Goal: Download file/media

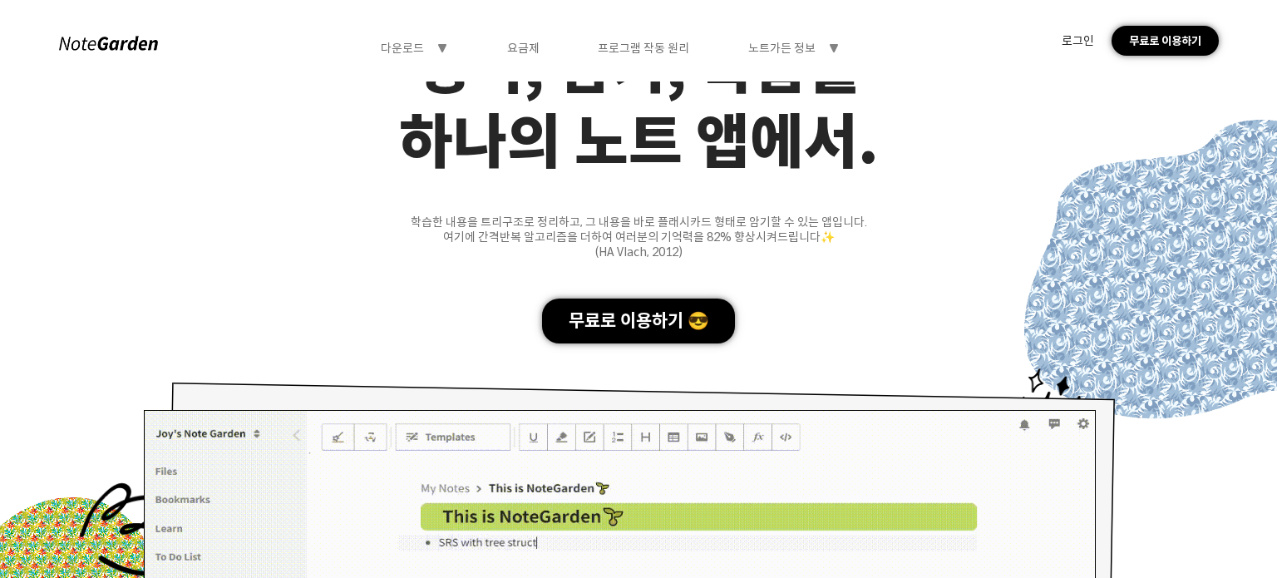
scroll to position [148, 0]
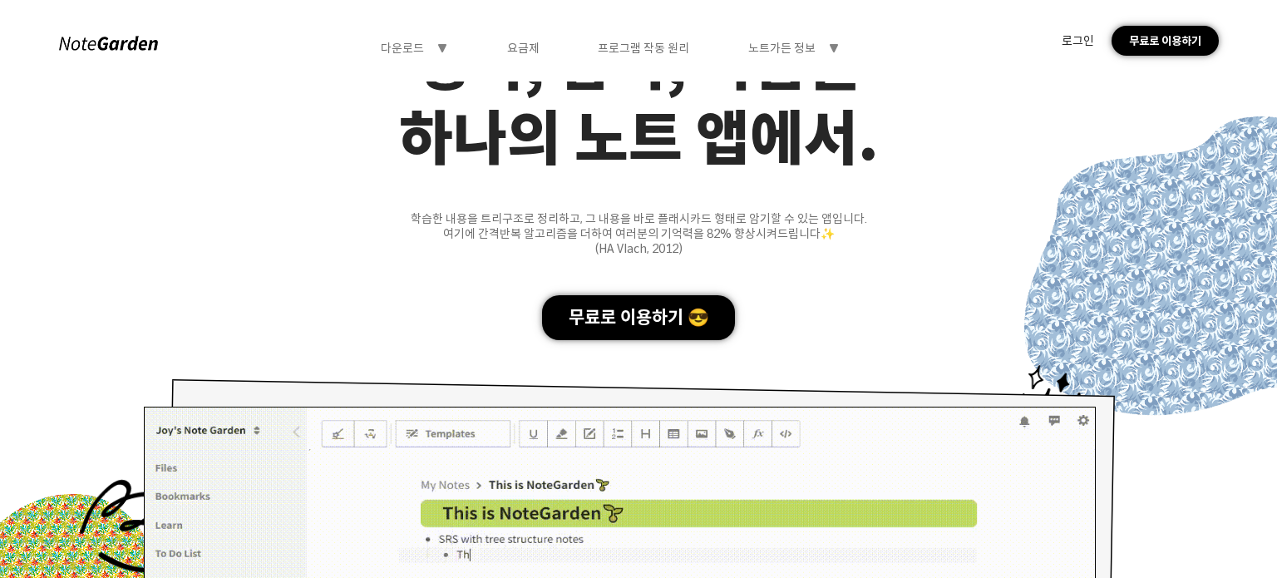
click at [1143, 40] on div "무료로 이용하기" at bounding box center [1164, 41] width 107 height 30
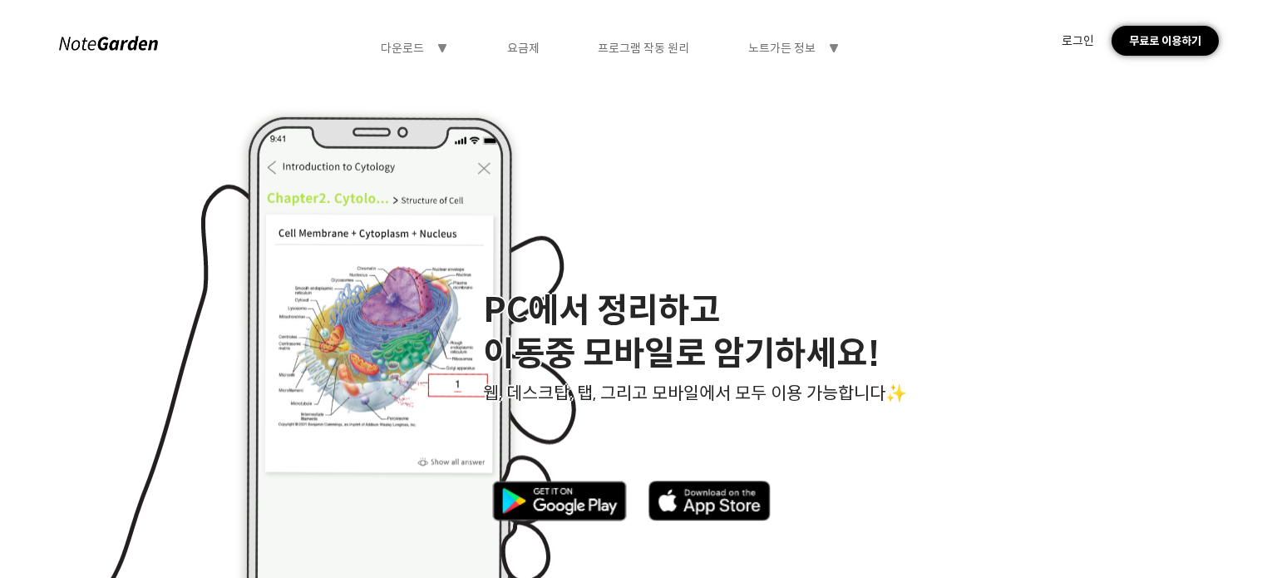
scroll to position [6636, 0]
click at [436, 50] on icon "symbol-triangle-down" at bounding box center [441, 48] width 13 height 13
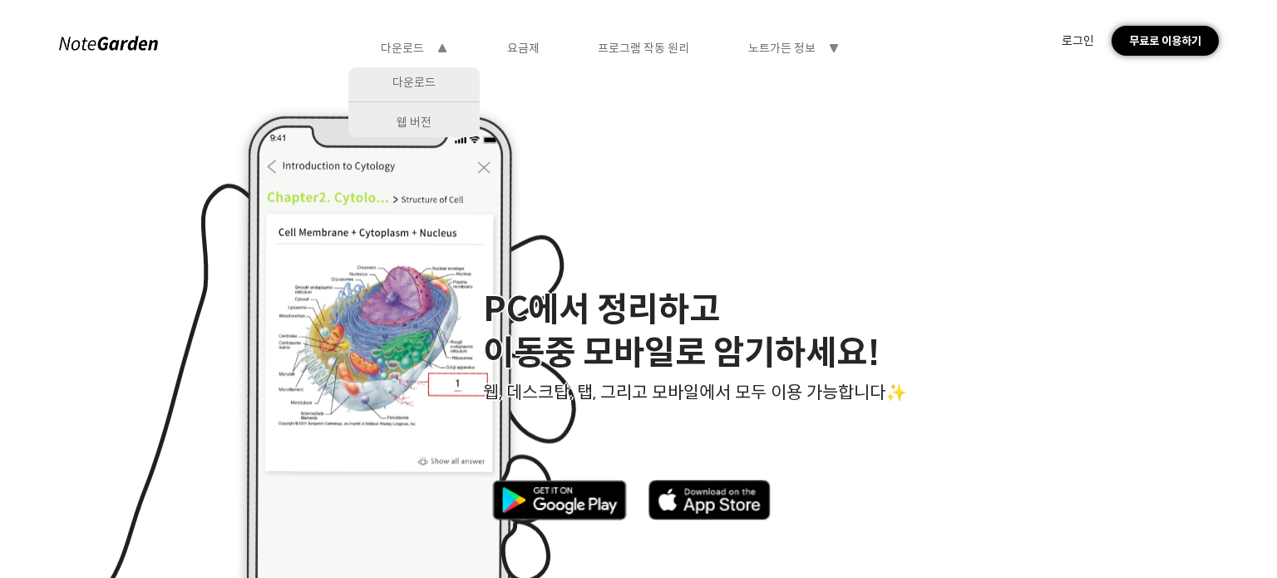
click at [430, 78] on div "다운로드" at bounding box center [413, 82] width 131 height 31
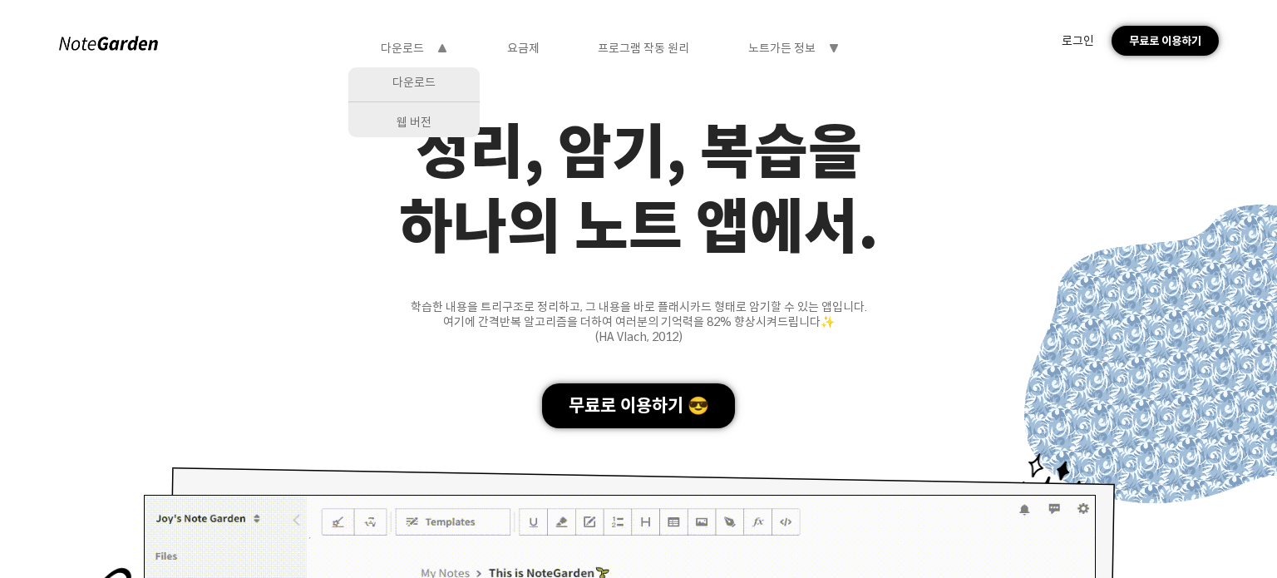
scroll to position [69, 0]
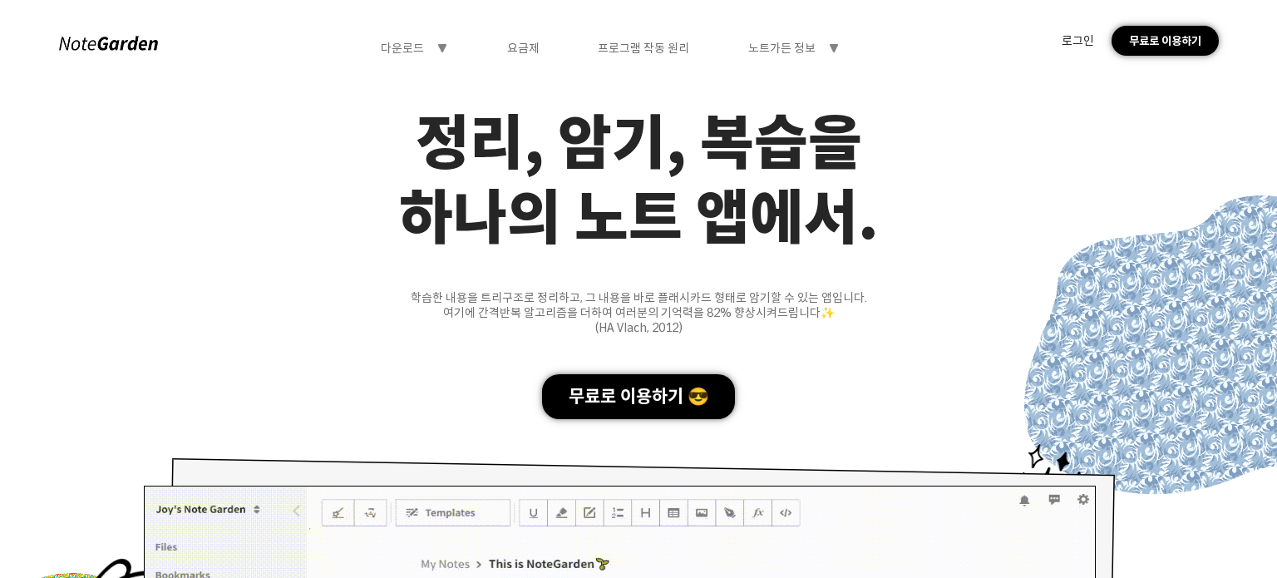
click at [750, 199] on div "하나의 노트 앱에서." at bounding box center [638, 212] width 1277 height 75
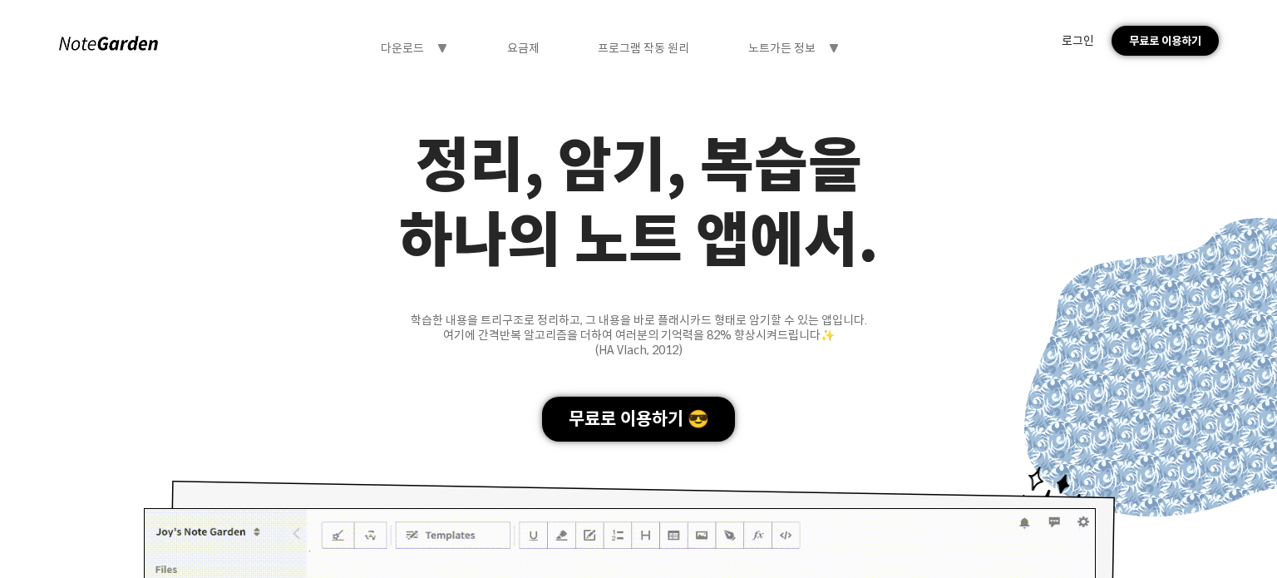
scroll to position [0, 0]
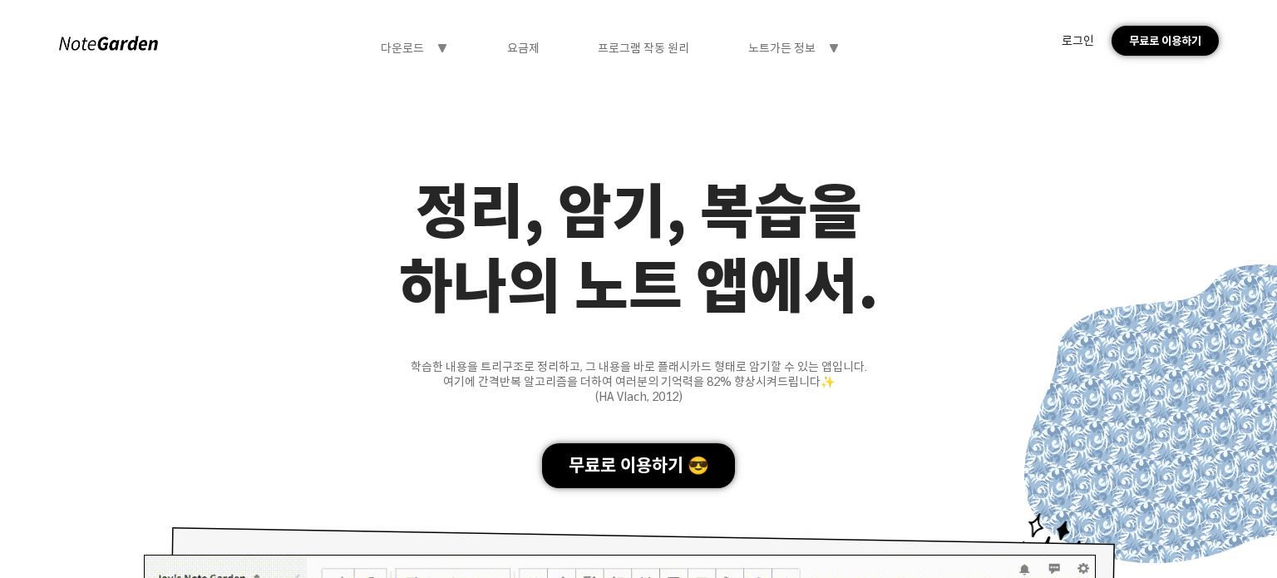
click at [952, 230] on div "정리, 암기, 복습을" at bounding box center [638, 207] width 1277 height 75
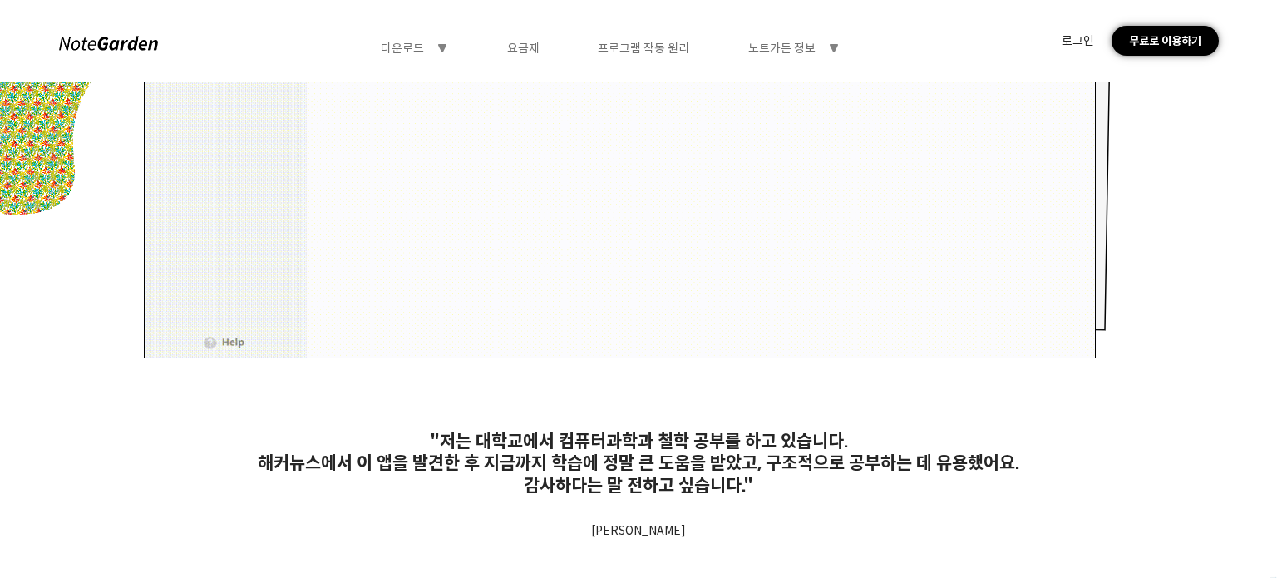
scroll to position [748, 0]
